Goal: Information Seeking & Learning: Learn about a topic

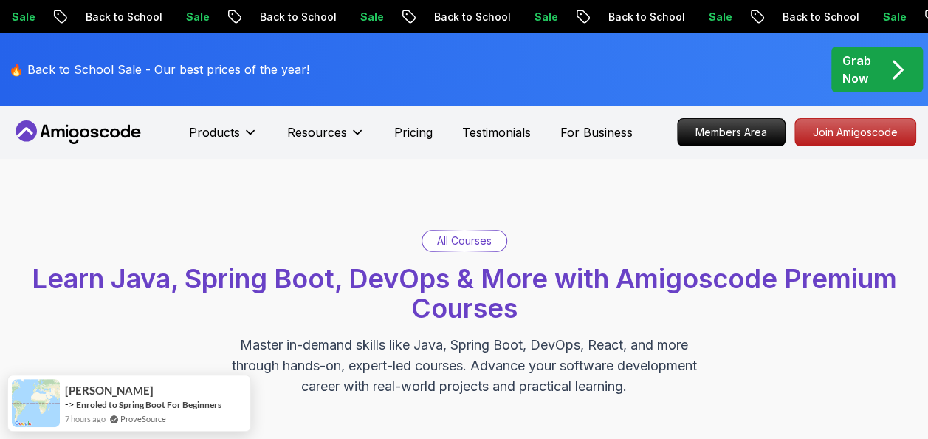
click at [338, 290] on span "Learn Java, Spring Boot, DevOps & More with Amigoscode Premium Courses" at bounding box center [465, 293] width 866 height 62
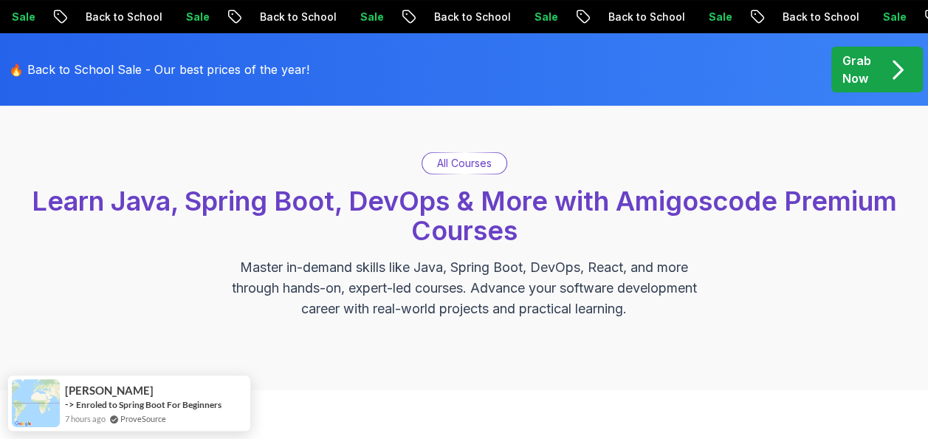
scroll to position [83, 0]
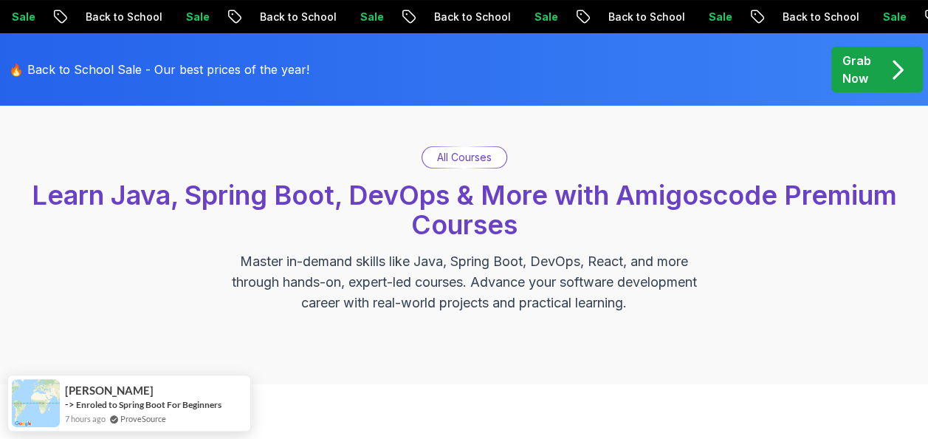
click at [469, 156] on p "All Courses" at bounding box center [464, 157] width 55 height 15
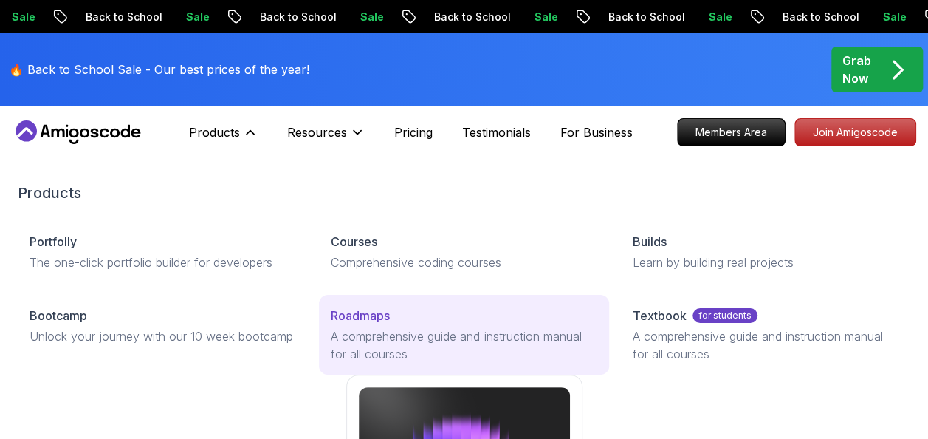
click at [366, 309] on p "Roadmaps" at bounding box center [360, 315] width 59 height 18
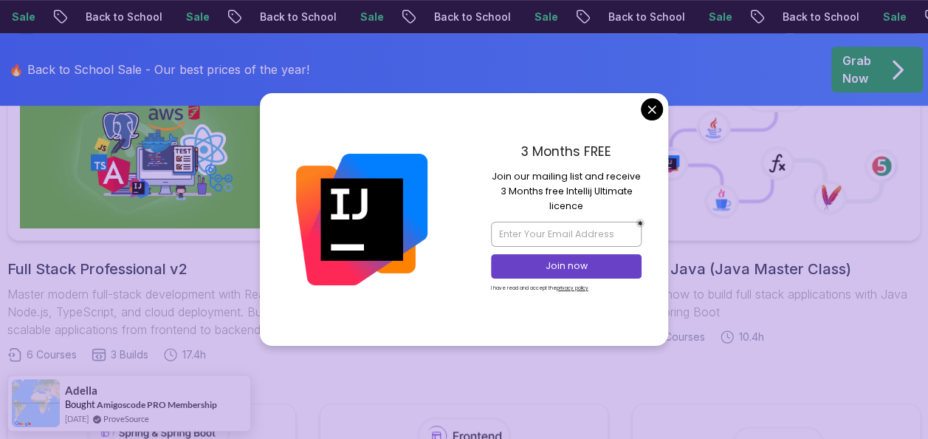
scroll to position [452, 0]
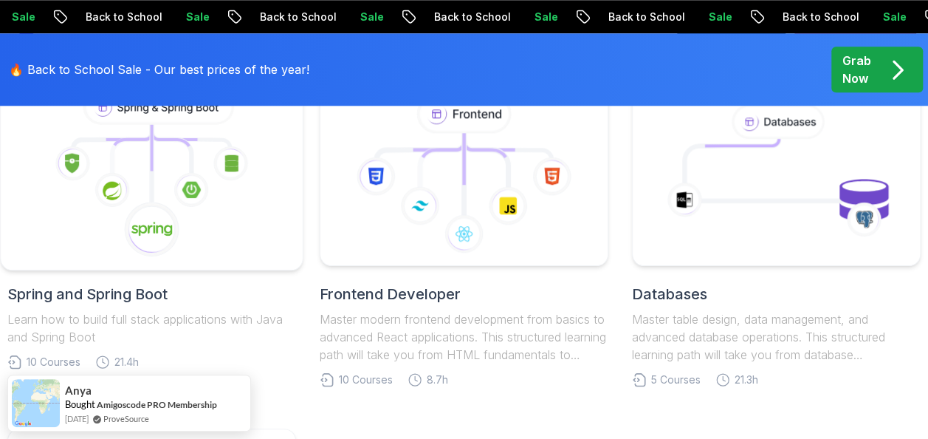
scroll to position [774, 0]
click at [157, 287] on h2 "Spring and Spring Boot" at bounding box center [151, 294] width 289 height 21
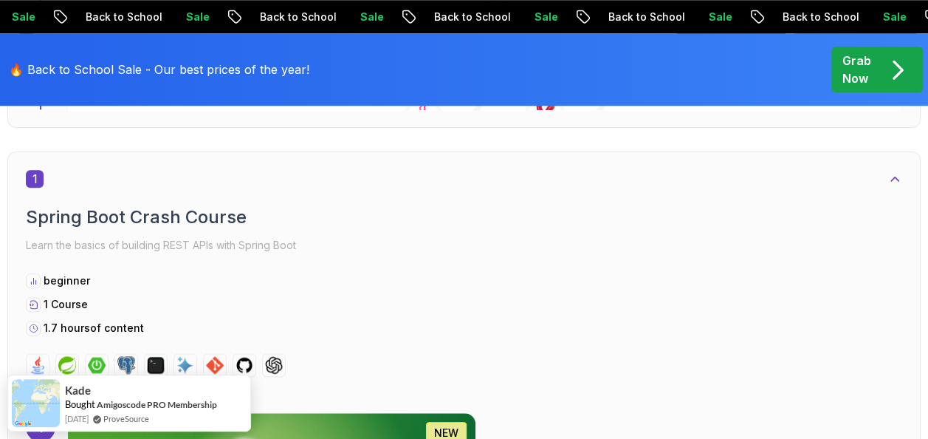
scroll to position [766, 0]
drag, startPoint x: 189, startPoint y: 381, endPoint x: 413, endPoint y: 284, distance: 244.1
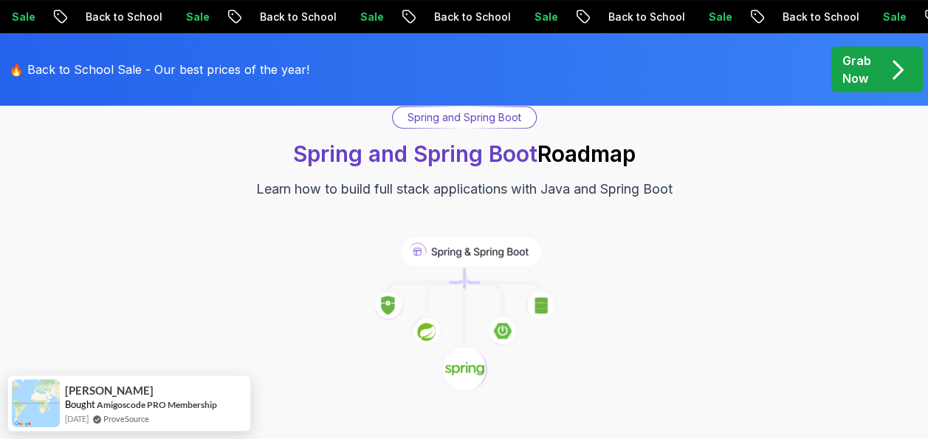
scroll to position [0, 0]
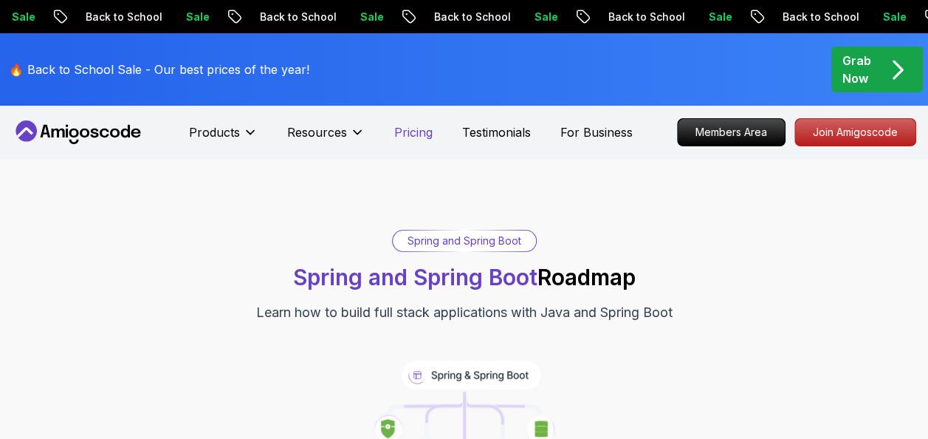
click at [404, 139] on p "Pricing" at bounding box center [413, 132] width 38 height 18
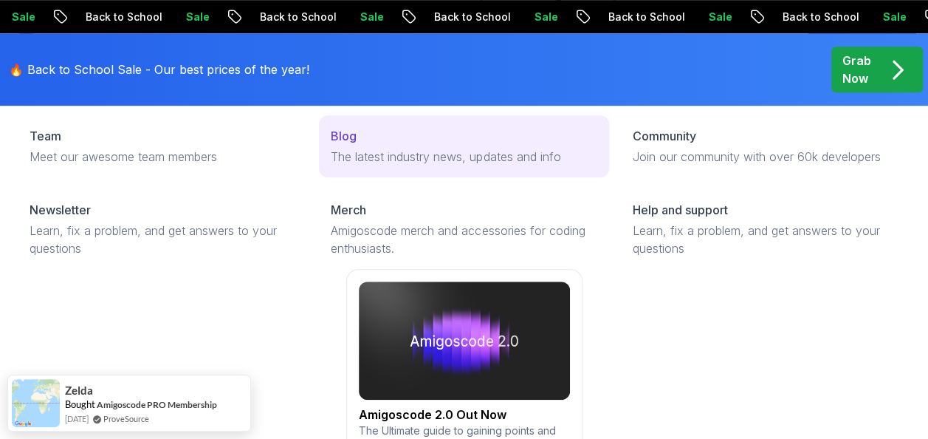
scroll to position [493, 0]
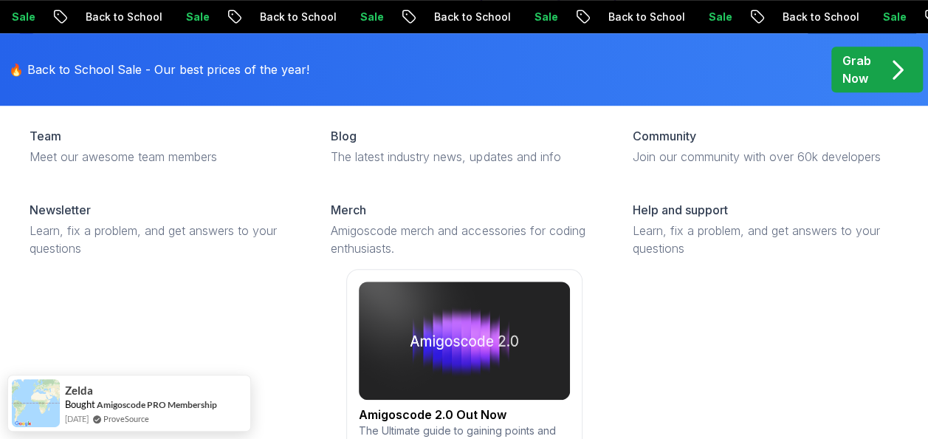
click at [699, 337] on link "Amigoscode 2.0 Out Now The Ultimate guide to gaining points and unlocking rewar…" at bounding box center [464, 376] width 893 height 214
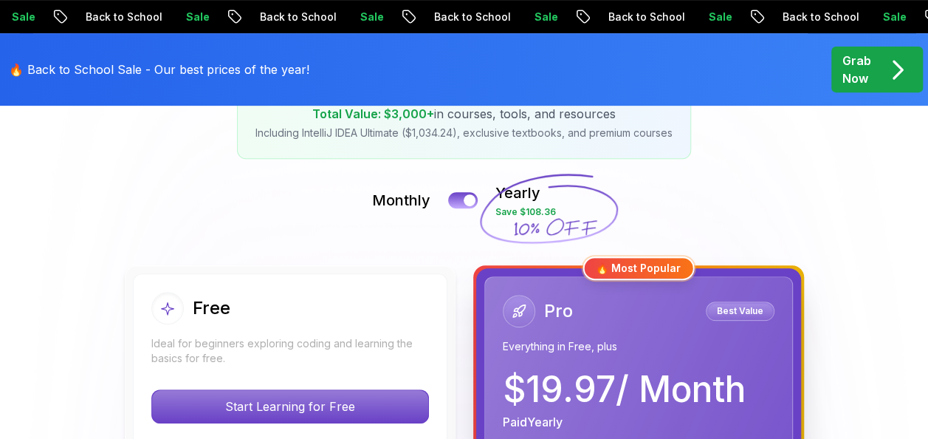
scroll to position [271, 0]
